Goal: Submit feedback/report problem

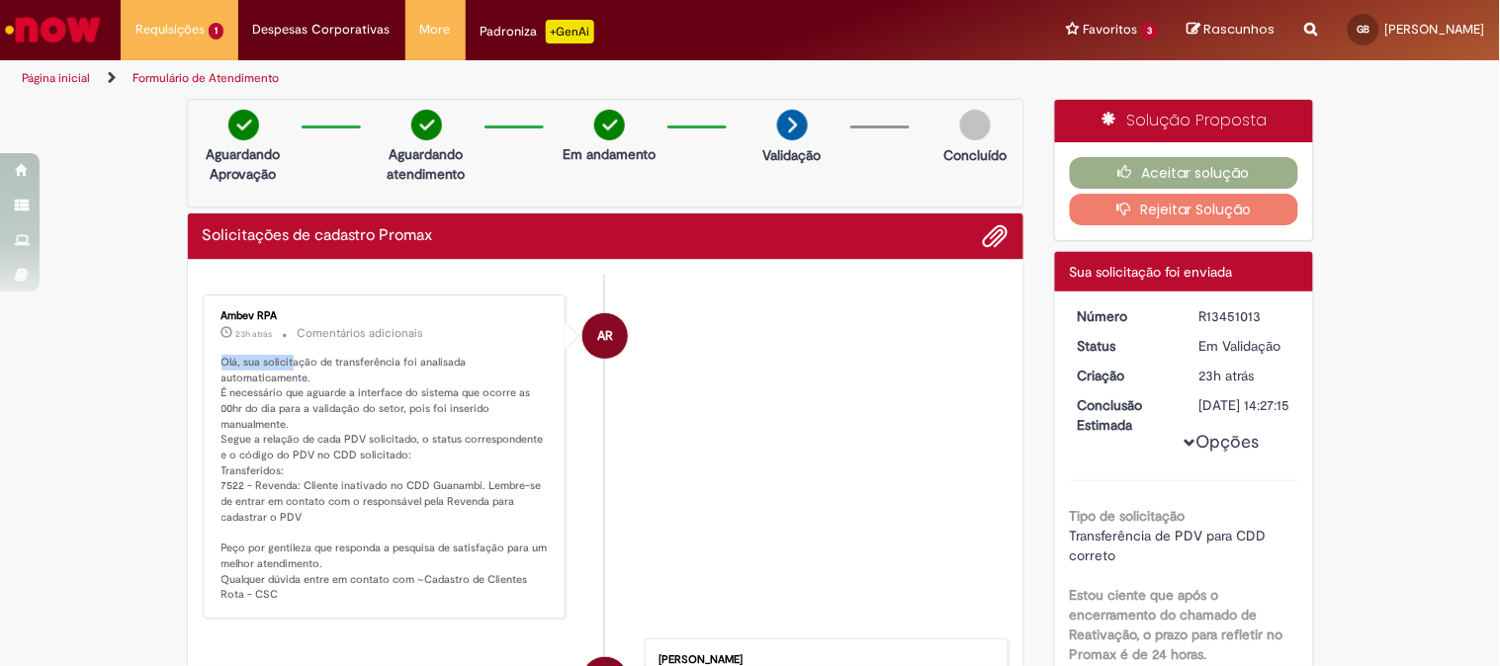
drag, startPoint x: 216, startPoint y: 249, endPoint x: 282, endPoint y: 363, distance: 131.6
click at [282, 363] on p "Olá, sua solicitação de transferência foi analisada automaticamente. É necessár…" at bounding box center [385, 479] width 329 height 248
click at [294, 382] on p "Olá, sua solicitação de transferência foi analisada automaticamente. É necessár…" at bounding box center [385, 479] width 329 height 248
drag, startPoint x: 291, startPoint y: 366, endPoint x: 388, endPoint y: 384, distance: 98.5
click at [388, 384] on p "Olá, sua solicitação de transferência foi analisada automaticamente. É necessár…" at bounding box center [385, 479] width 329 height 248
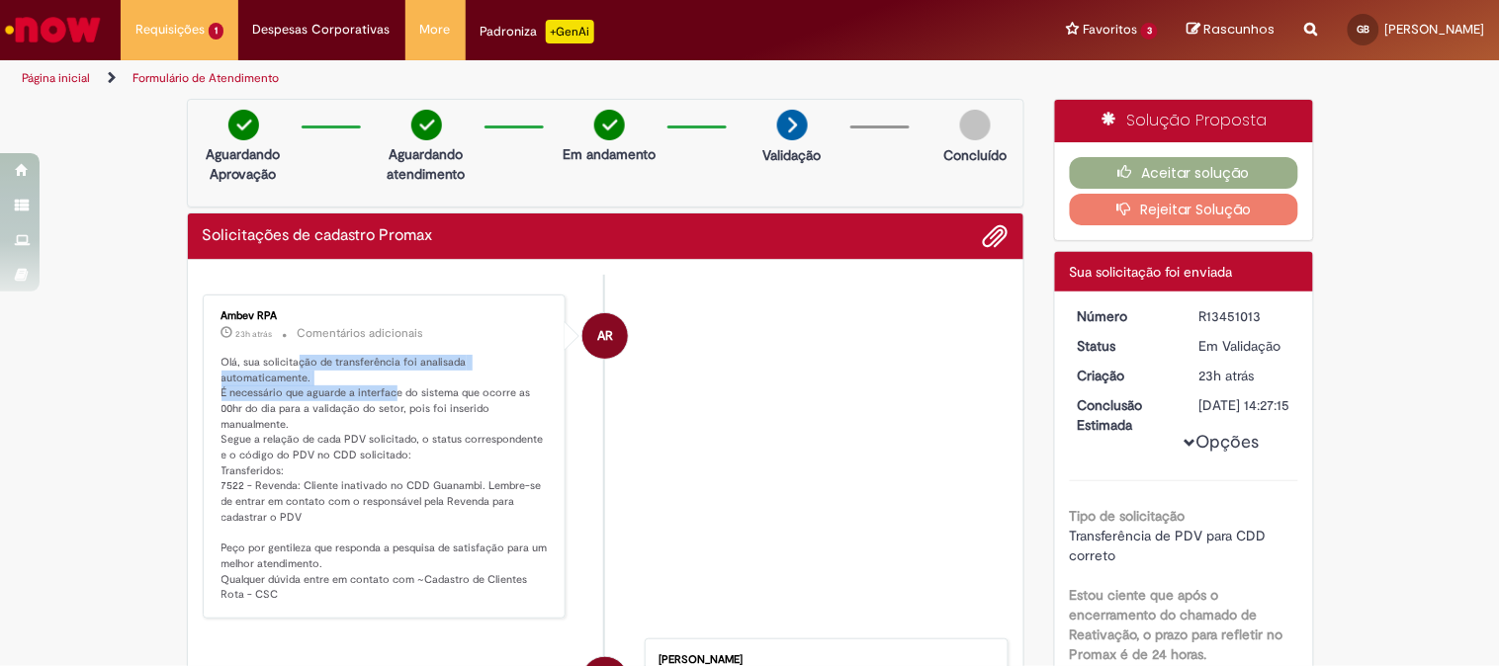
click at [387, 384] on p "Olá, sua solicitação de transferência foi analisada automaticamente. É necessár…" at bounding box center [385, 479] width 329 height 248
click at [331, 376] on p "Olá, sua solicitação de transferência foi analisada automaticamente. É necessár…" at bounding box center [385, 479] width 329 height 248
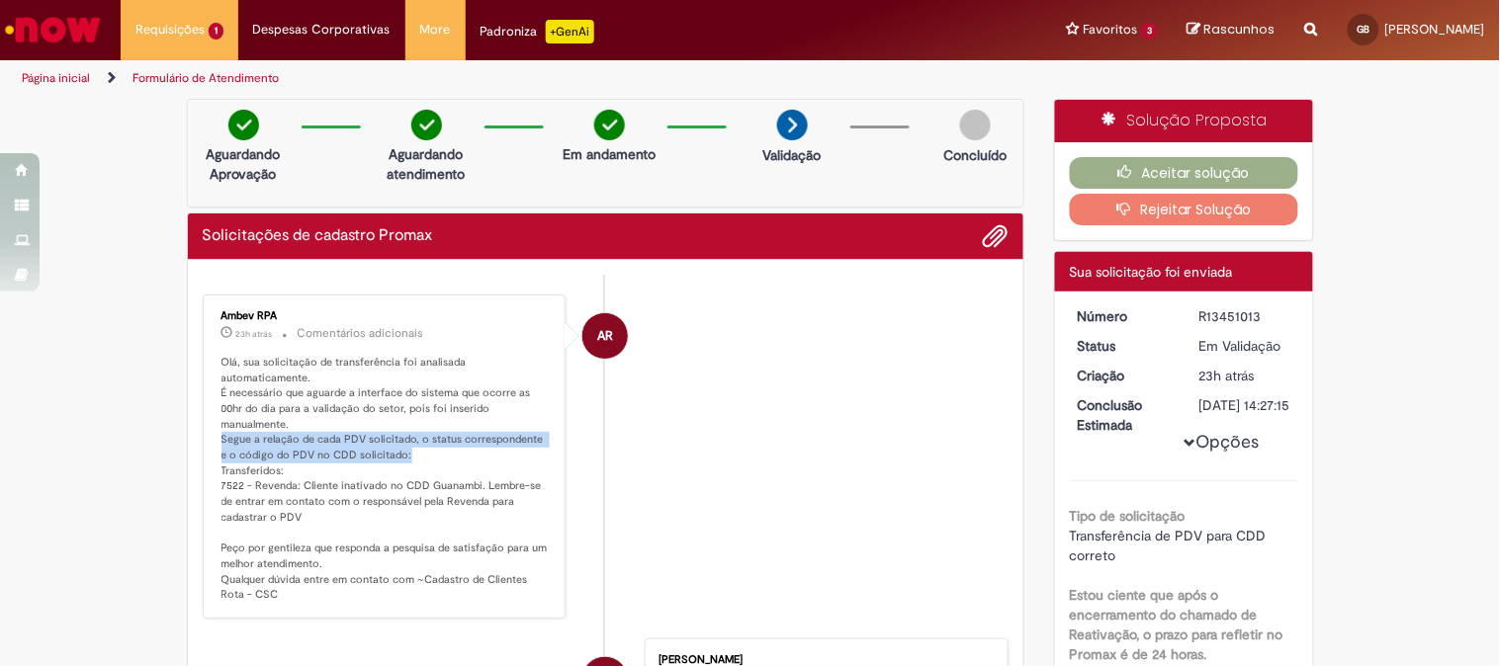
drag, startPoint x: 213, startPoint y: 418, endPoint x: 406, endPoint y: 441, distance: 195.1
click at [406, 441] on p "Olá, sua solicitação de transferência foi analisada automaticamente. É necessár…" at bounding box center [385, 479] width 329 height 248
click at [280, 472] on p "Olá, sua solicitação de transferência foi analisada automaticamente. É necessár…" at bounding box center [385, 479] width 329 height 248
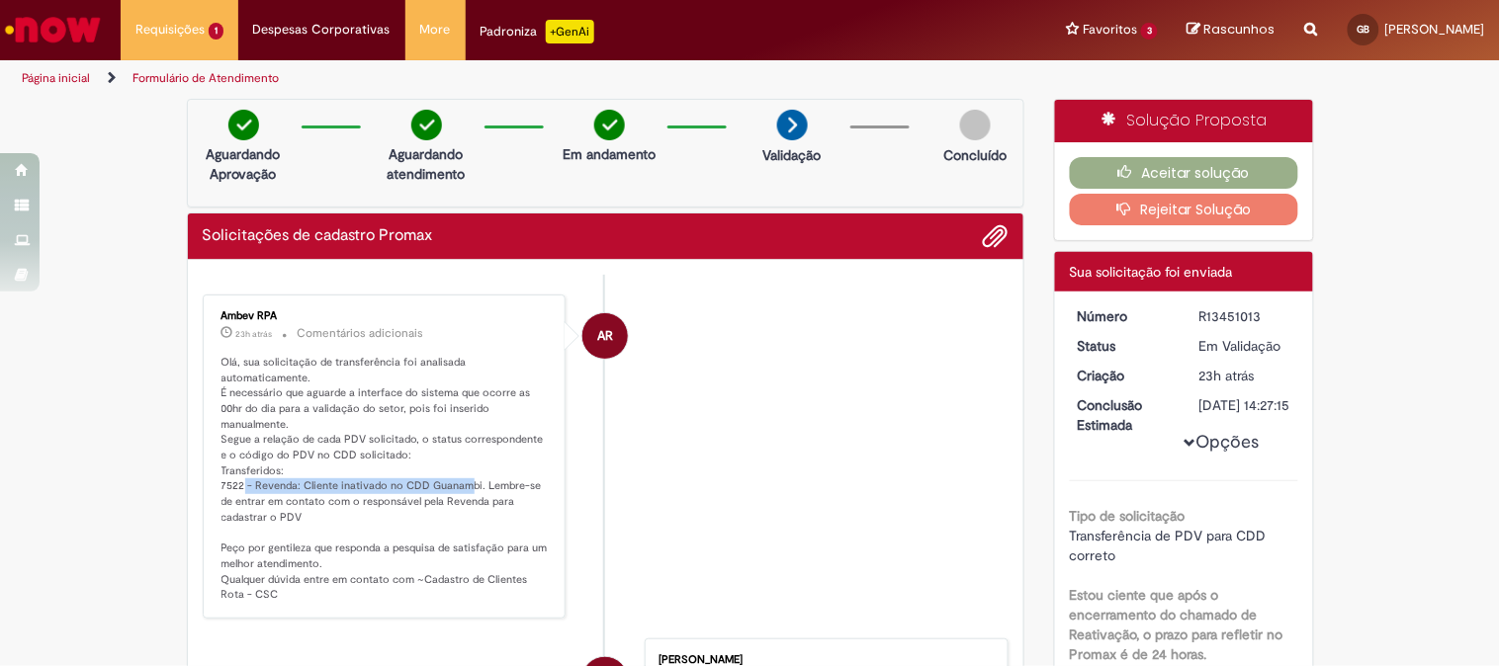
drag, startPoint x: 234, startPoint y: 469, endPoint x: 460, endPoint y: 470, distance: 225.4
click at [460, 470] on p "Olá, sua solicitação de transferência foi analisada automaticamente. É necessár…" at bounding box center [385, 479] width 329 height 248
click at [252, 477] on p "Olá, sua solicitação de transferência foi analisada automaticamente. É necessár…" at bounding box center [385, 479] width 329 height 248
drag, startPoint x: 215, startPoint y: 487, endPoint x: 342, endPoint y: 487, distance: 127.5
click at [342, 487] on p "Olá, sua solicitação de transferência foi analisada automaticamente. É necessár…" at bounding box center [385, 479] width 329 height 248
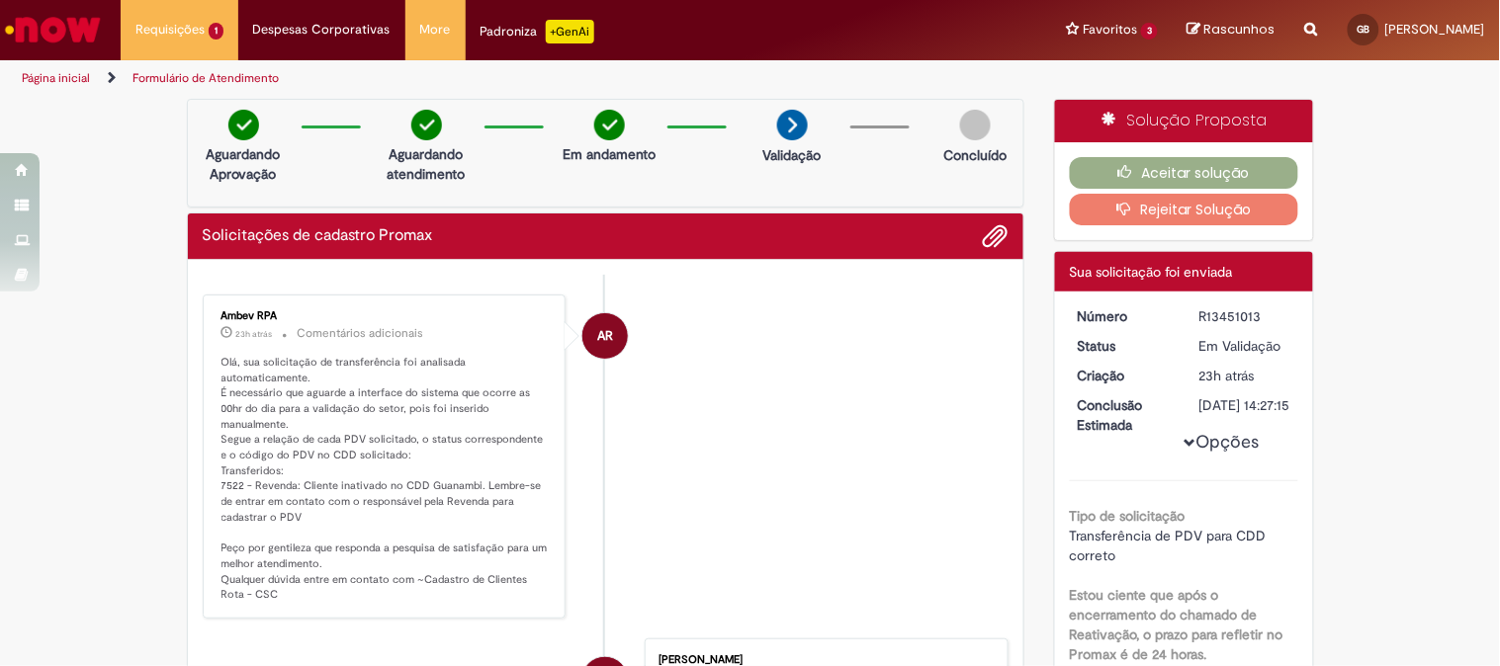
click at [346, 490] on p "Olá, sua solicitação de transferência foi analisada automaticamente. É necessár…" at bounding box center [385, 479] width 329 height 248
click at [1128, 215] on button "Rejeitar Solução" at bounding box center [1184, 210] width 228 height 32
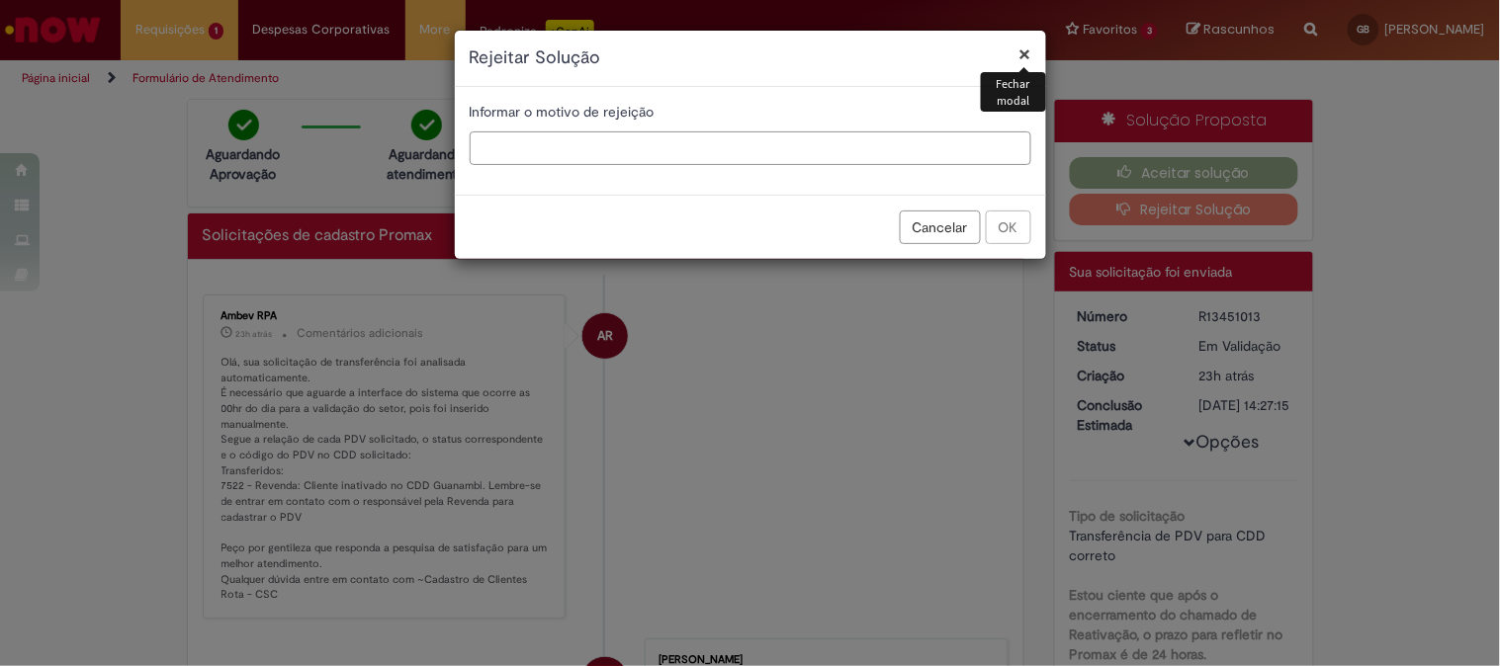
click at [742, 152] on input "text" at bounding box center [751, 148] width 562 height 34
type input "**********"
